Goal: Task Accomplishment & Management: Use online tool/utility

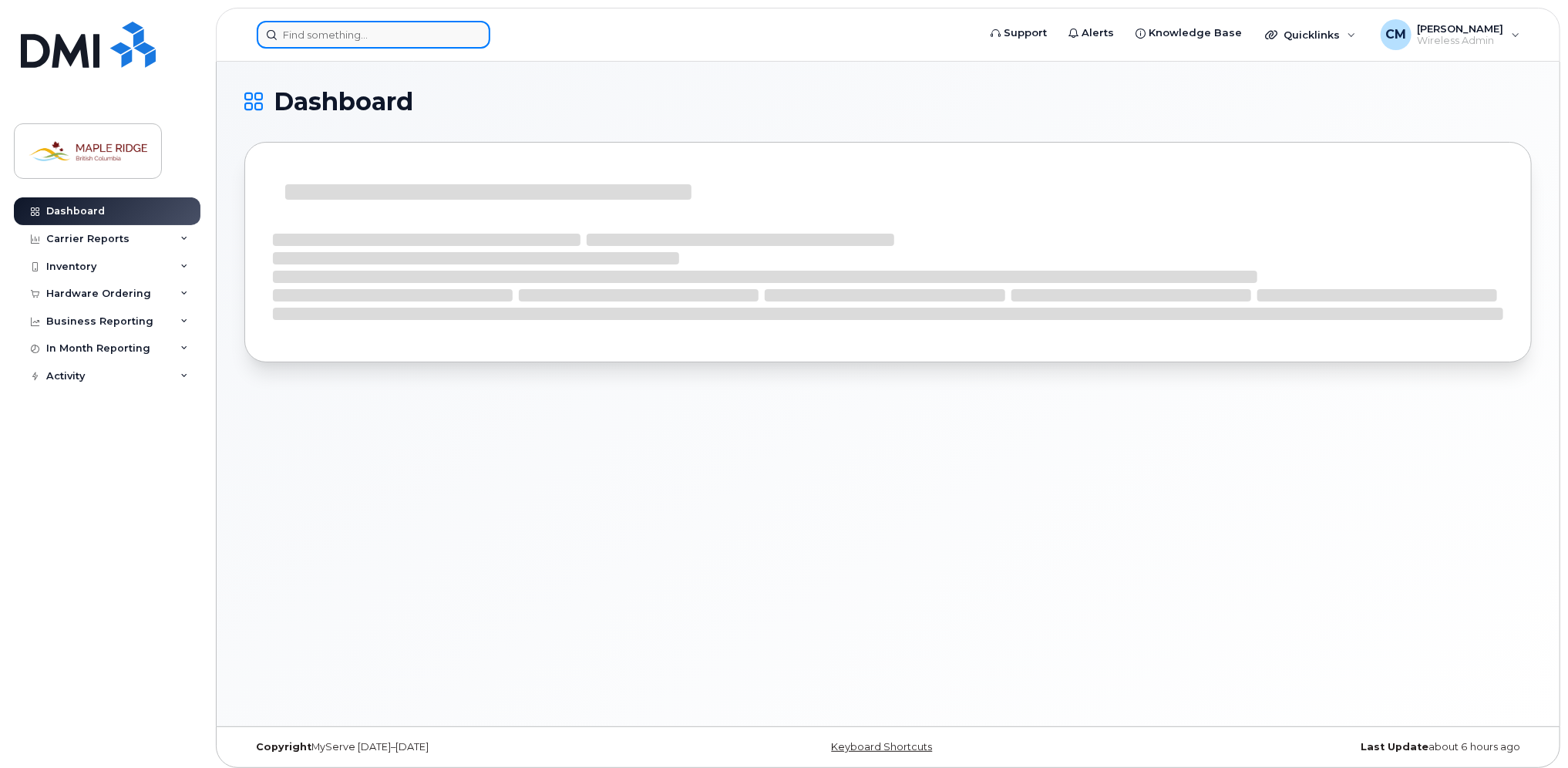
click at [361, 38] on input at bounding box center [373, 34] width 234 height 28
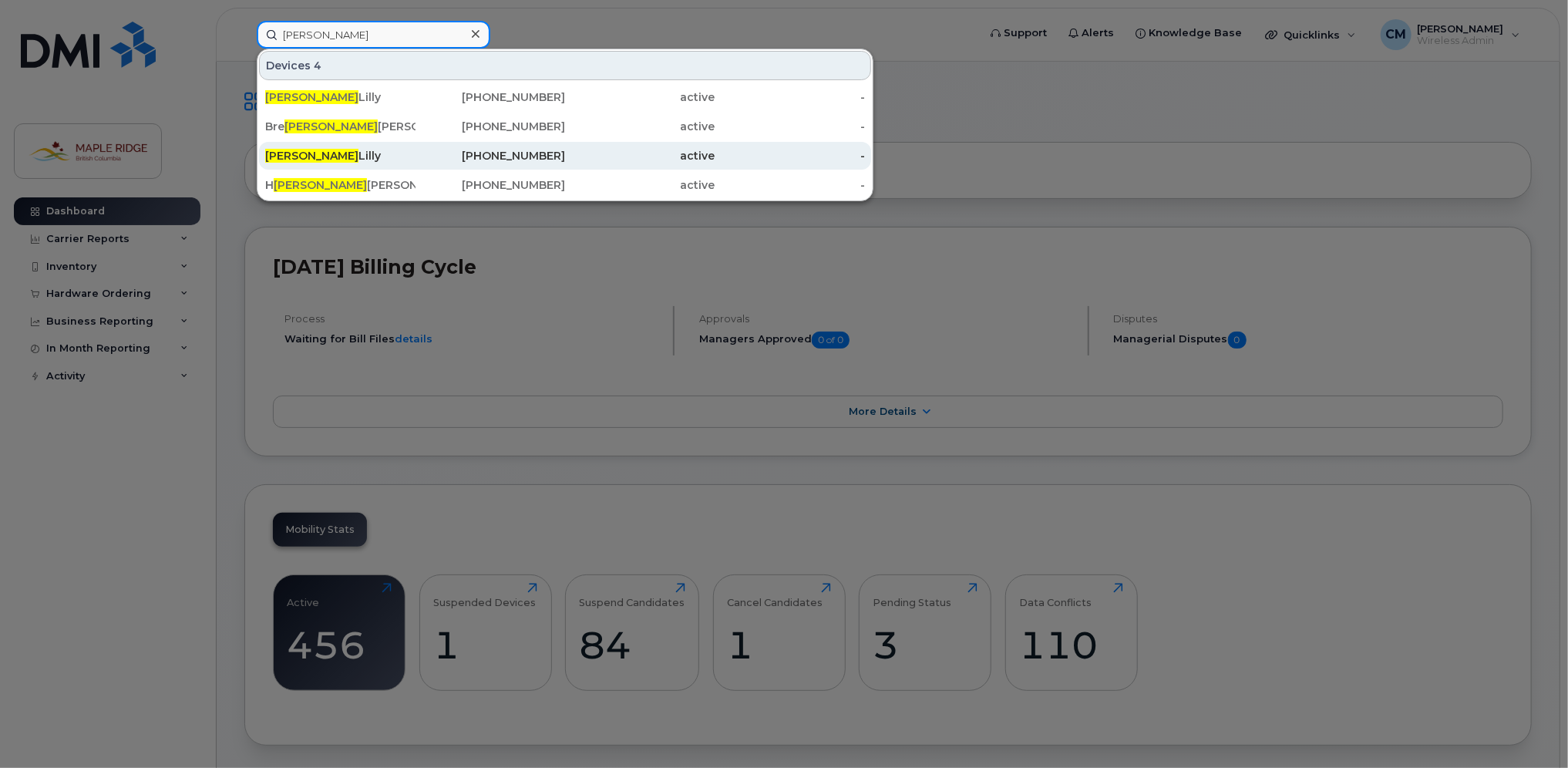
type input "[PERSON_NAME]"
click at [319, 160] on div "[PERSON_NAME]" at bounding box center [340, 155] width 150 height 15
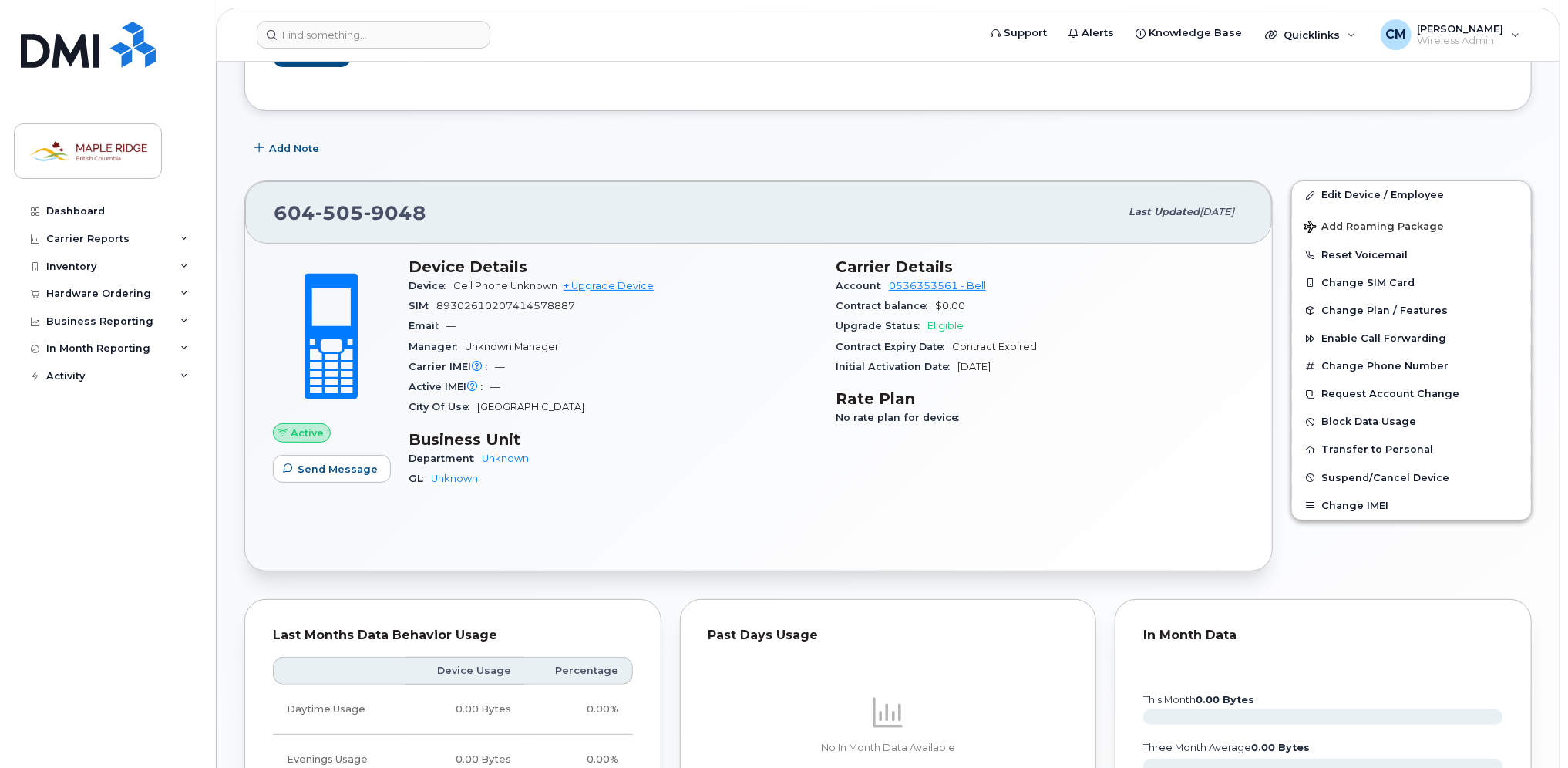
scroll to position [155, 0]
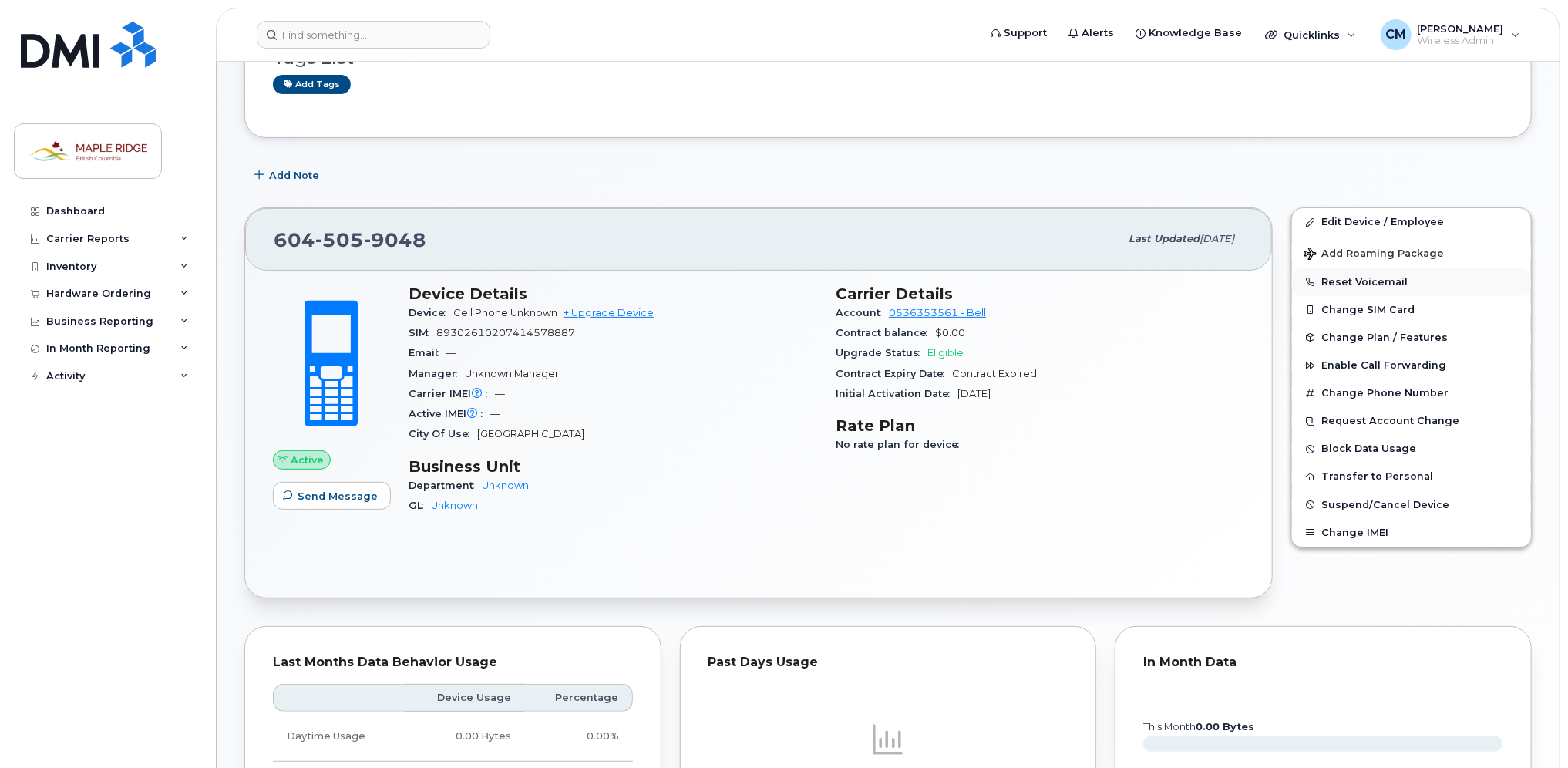
click at [1368, 276] on button "Reset Voicemail" at bounding box center [1412, 282] width 239 height 28
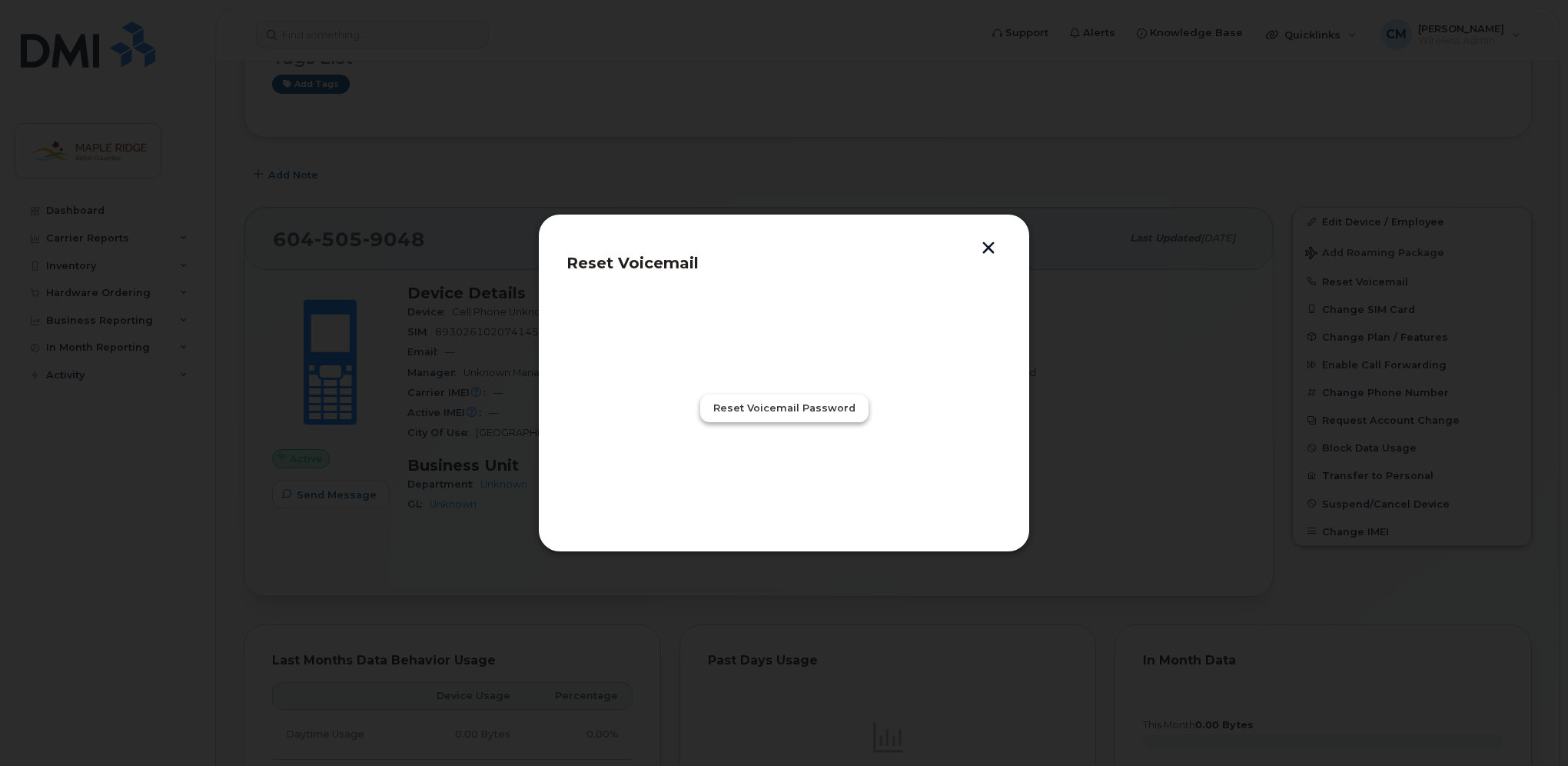
click at [746, 404] on span "Reset Voicemail Password" at bounding box center [785, 407] width 142 height 14
click at [803, 474] on button "Close" at bounding box center [783, 476] width 55 height 28
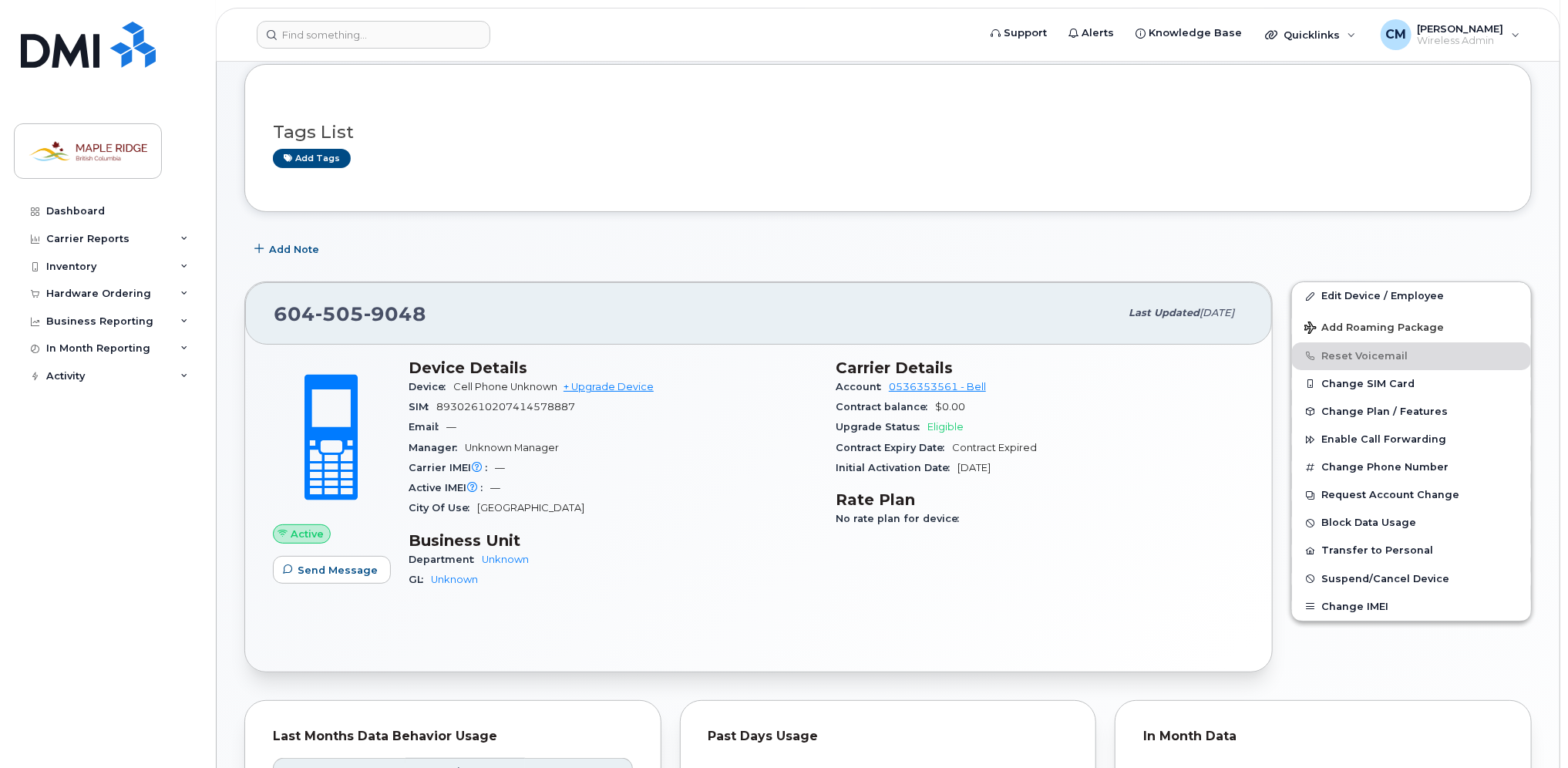
scroll to position [0, 0]
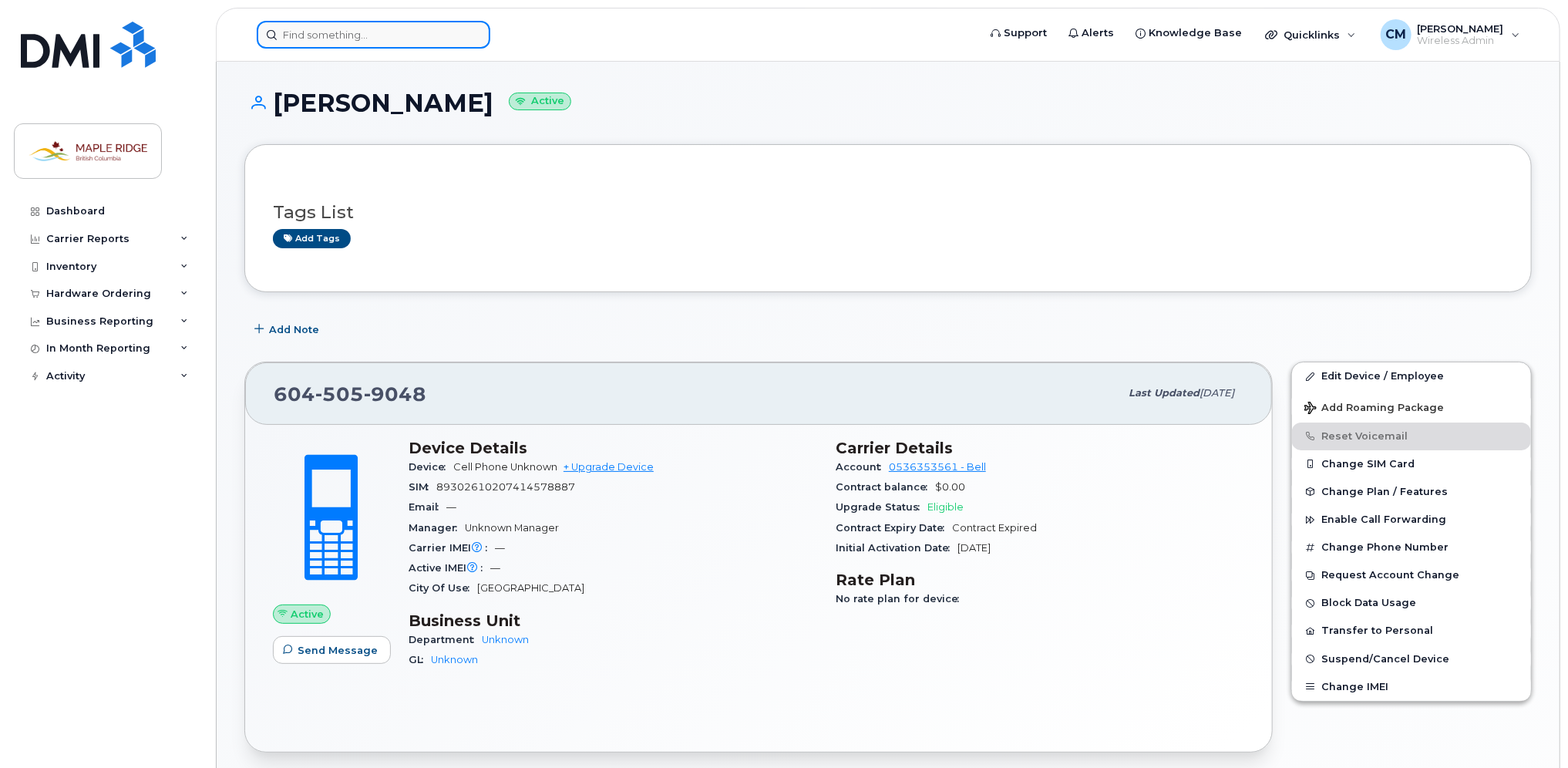
click at [386, 42] on input at bounding box center [373, 34] width 234 height 28
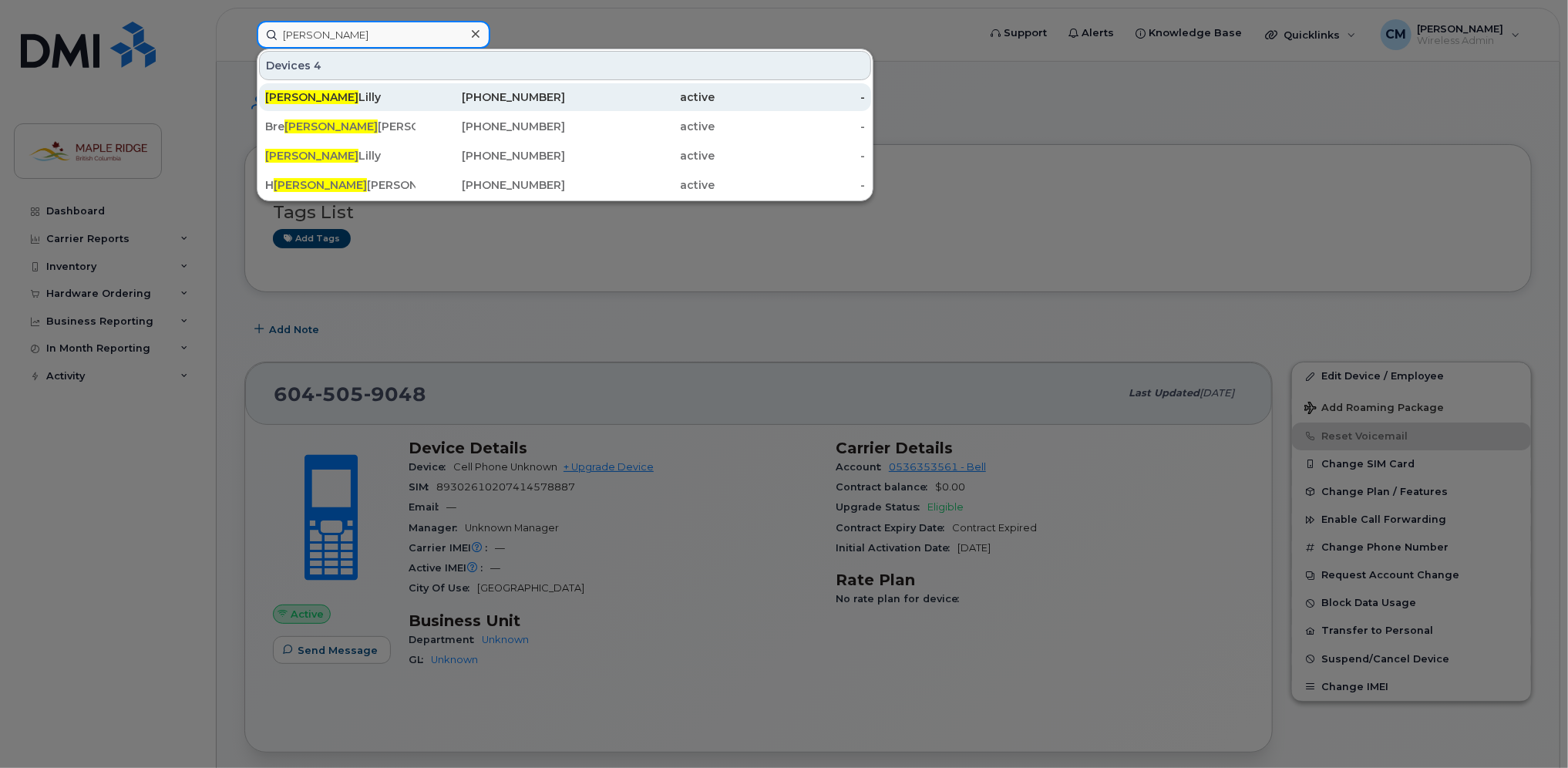
type input "[PERSON_NAME]"
click at [365, 91] on div "[PERSON_NAME]" at bounding box center [340, 97] width 150 height 15
